Goal: Information Seeking & Learning: Learn about a topic

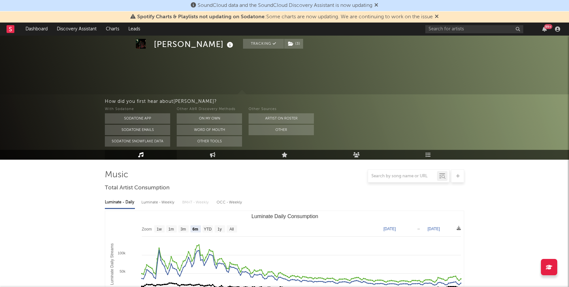
select select "6m"
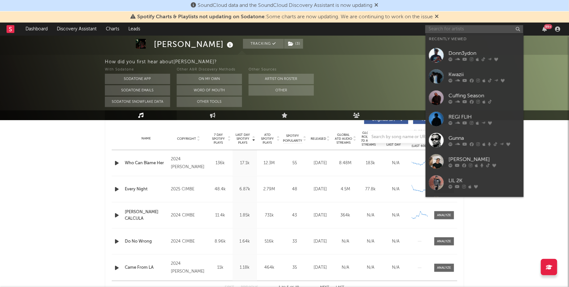
click at [446, 30] on input "text" at bounding box center [474, 29] width 98 height 8
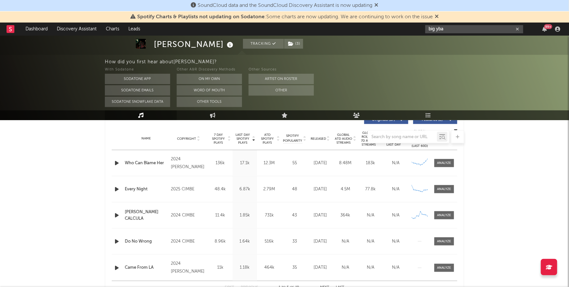
click at [465, 29] on input "big yba" at bounding box center [474, 29] width 98 height 8
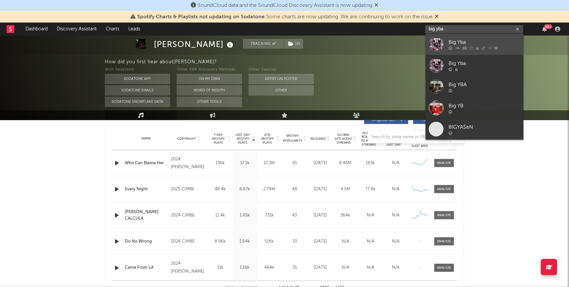
type input "big yba"
click at [479, 47] on div at bounding box center [485, 48] width 72 height 4
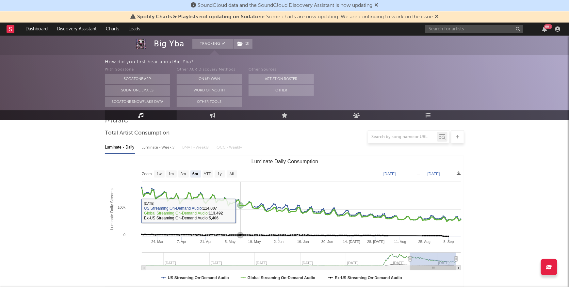
scroll to position [58, 0]
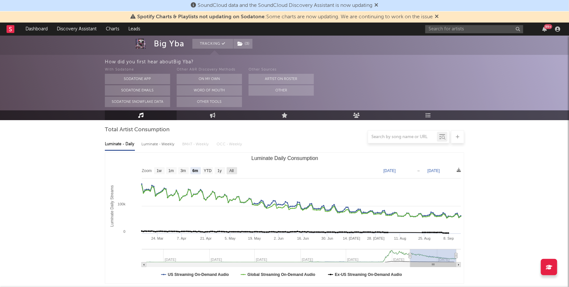
click at [229, 171] on text "All" at bounding box center [231, 171] width 4 height 5
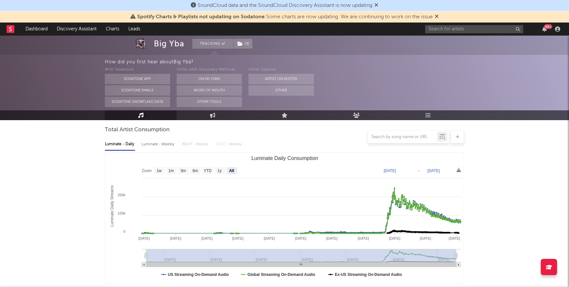
select select "All"
type input "2022-04-22"
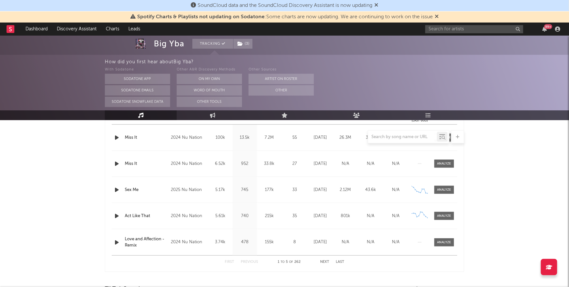
scroll to position [287, 0]
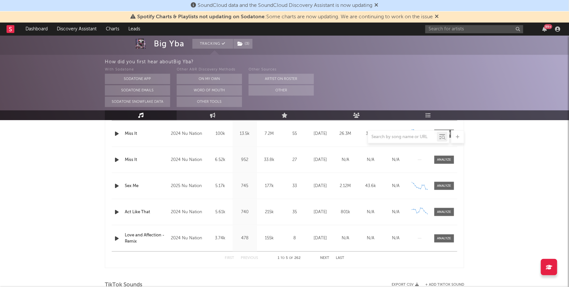
click at [324, 257] on button "Next" at bounding box center [324, 258] width 9 height 4
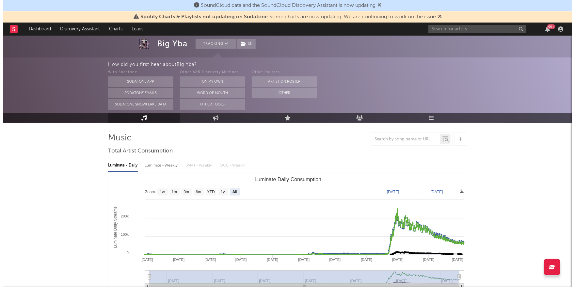
scroll to position [0, 0]
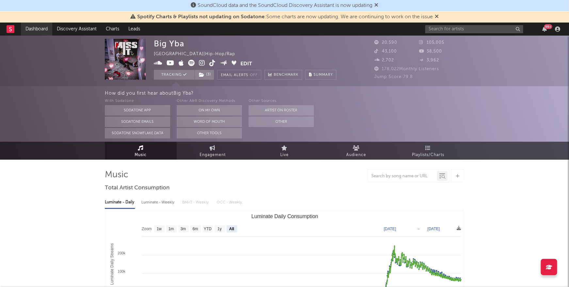
click at [37, 30] on link "Dashboard" at bounding box center [36, 29] width 31 height 13
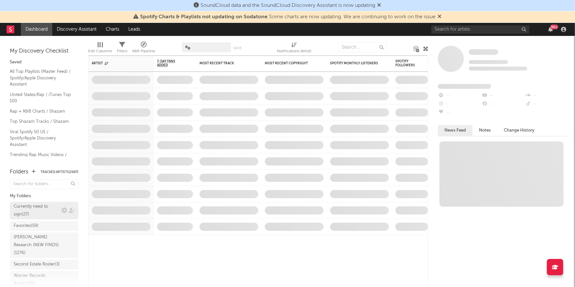
click at [40, 208] on div "Currently need to sign ( 27 )" at bounding box center [37, 211] width 46 height 16
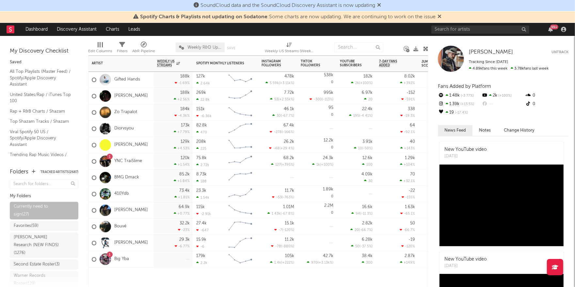
click at [153, 241] on div "Zy Benji" at bounding box center [121, 243] width 65 height 16
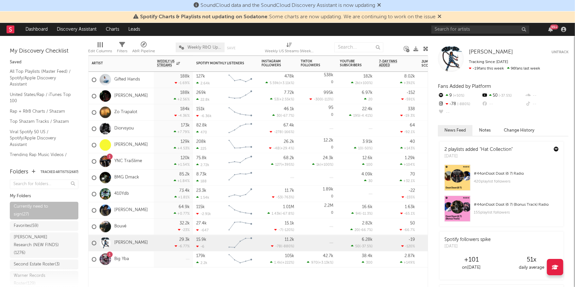
click at [149, 226] on div "Bouvé" at bounding box center [121, 227] width 65 height 16
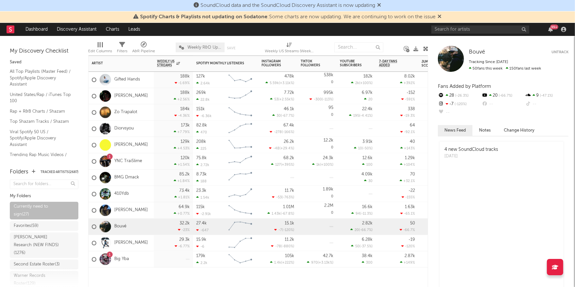
click at [148, 213] on div "Zach Gordon" at bounding box center [121, 211] width 65 height 16
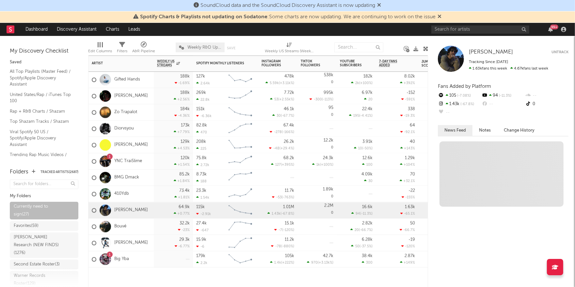
click at [156, 190] on div "73.4k +1.81 %" at bounding box center [173, 194] width 39 height 16
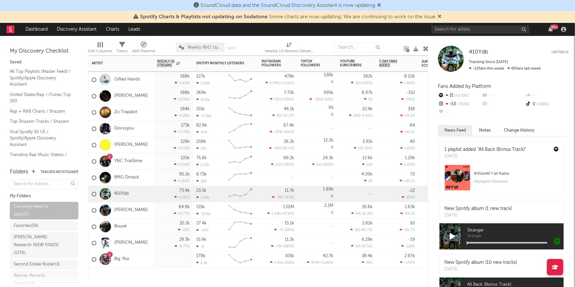
click at [148, 175] on div "BMG Dmack" at bounding box center [121, 178] width 65 height 16
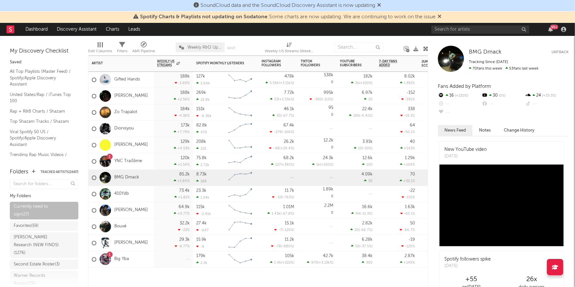
click at [147, 161] on div "1 YNC TraiSlime" at bounding box center [121, 162] width 65 height 16
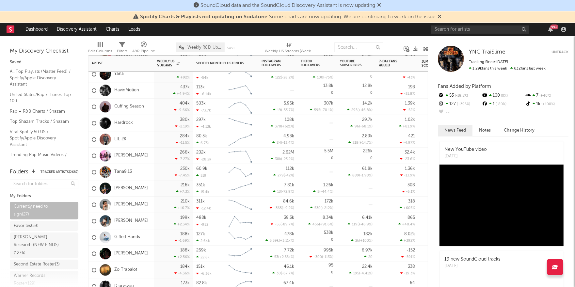
click at [149, 171] on div "Tana9.13" at bounding box center [121, 172] width 65 height 16
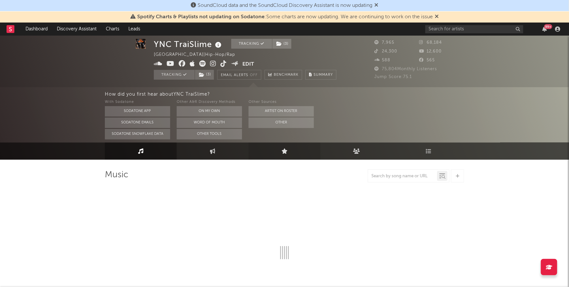
select select "6m"
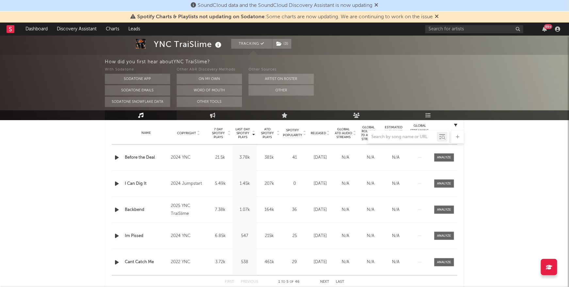
scroll to position [254, 0]
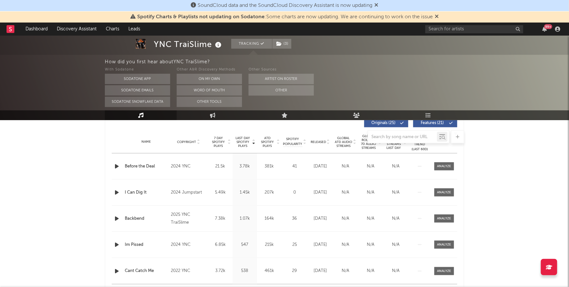
click at [316, 142] on div at bounding box center [284, 136] width 359 height 13
click at [321, 143] on div "Released" at bounding box center [320, 142] width 22 height 5
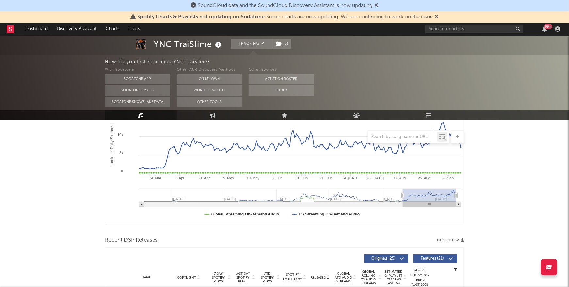
scroll to position [0, 0]
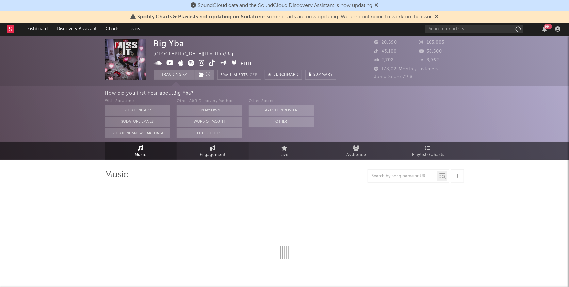
select select "6m"
